Goal: Information Seeking & Learning: Find specific fact

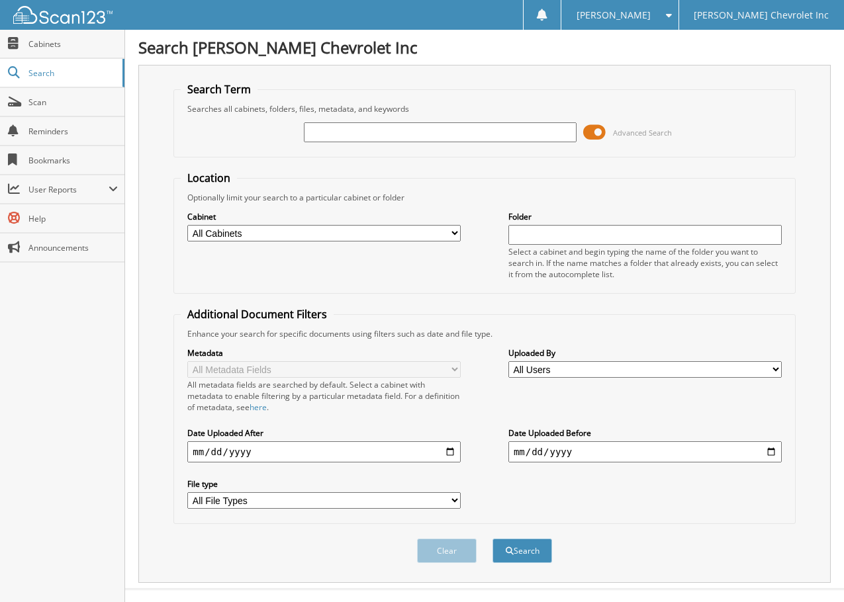
click at [393, 128] on input "text" at bounding box center [440, 132] width 273 height 20
type input "[PERSON_NAME]"
click at [493, 539] on button "Search" at bounding box center [523, 551] width 60 height 24
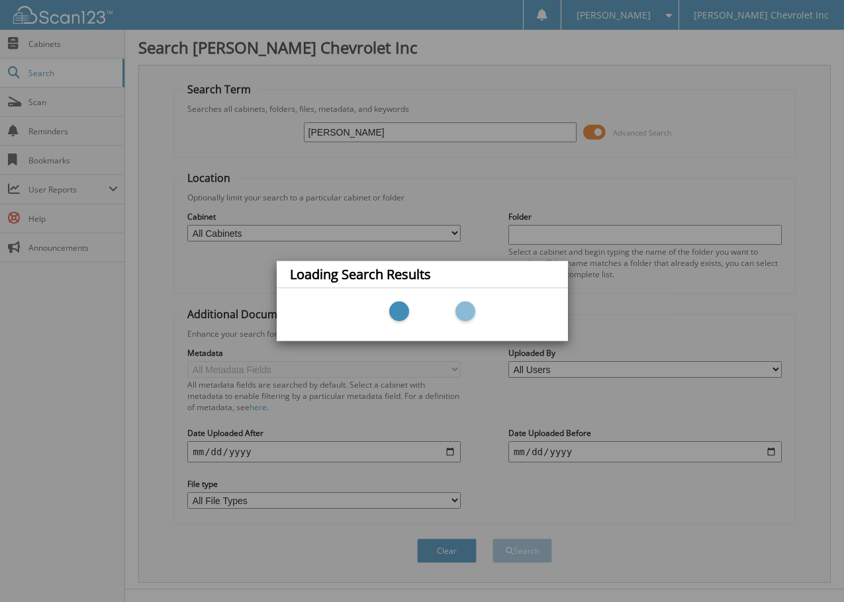
scroll to position [21, 0]
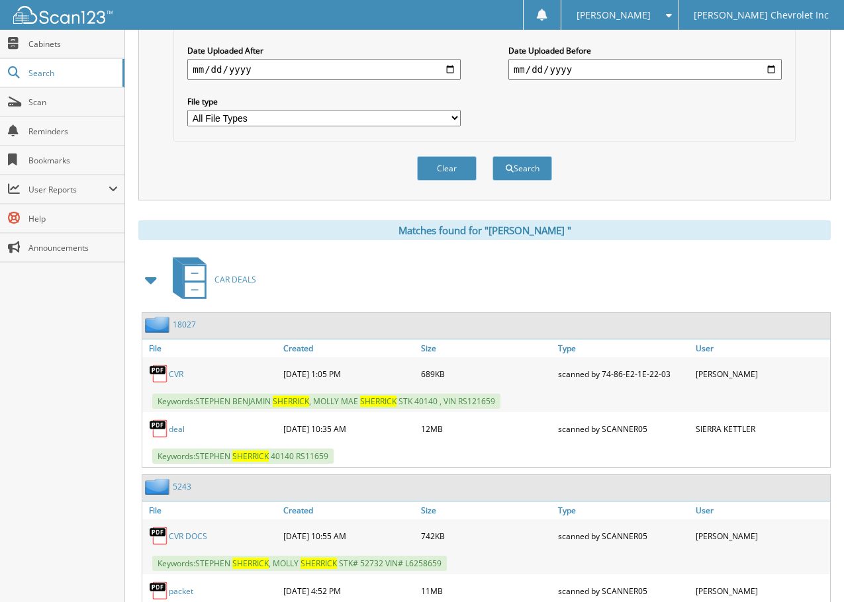
scroll to position [530, 0]
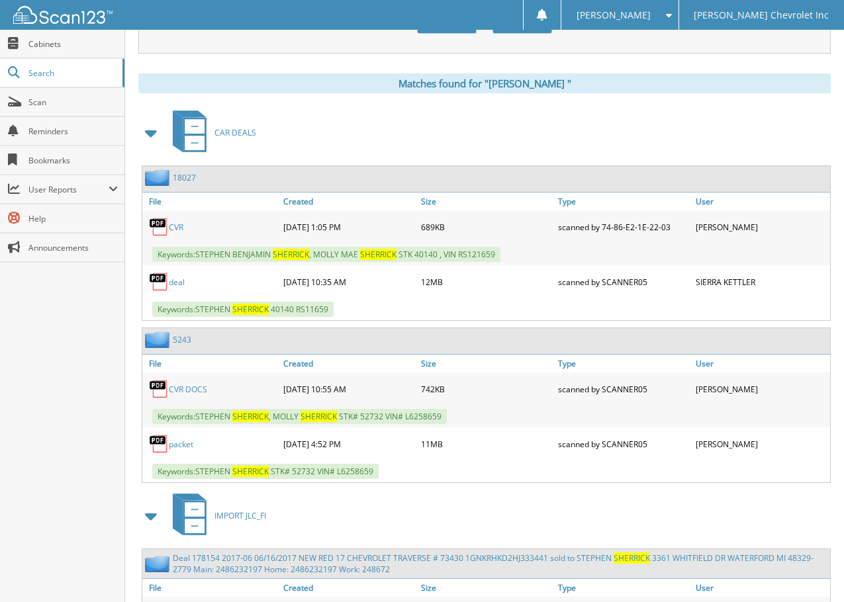
click at [182, 274] on div "d e a l" at bounding box center [211, 282] width 138 height 26
click at [177, 285] on link "d e a l" at bounding box center [177, 282] width 16 height 11
